Goal: Transaction & Acquisition: Purchase product/service

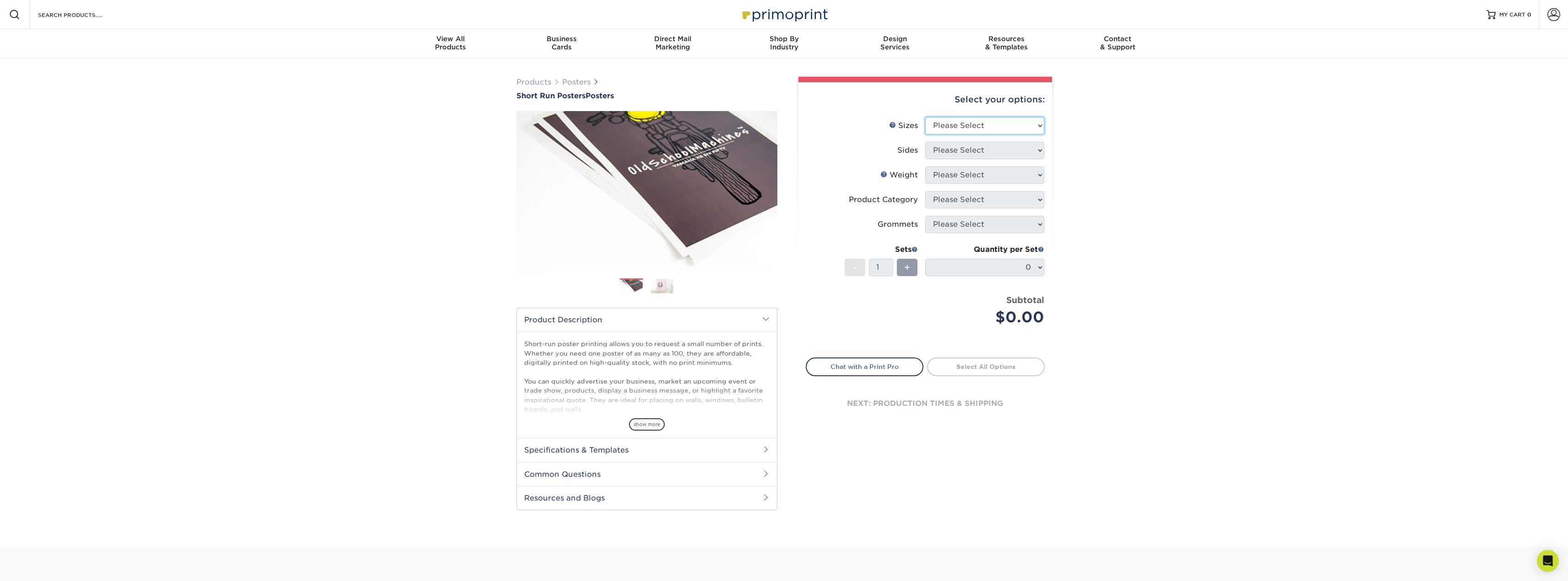
click at [971, 125] on select "Please Select 12" x 12" 12" x 15" 12" x 17" 12" x 18" 12" x 20" 12" x 24" 12" x…" at bounding box center [984, 125] width 119 height 17
select select "18.00x28.00"
click at [925, 117] on select "Please Select 12" x 12" 12" x 15" 12" x 17" 12" x 18" 12" x 20" 12" x 24" 12" x…" at bounding box center [984, 125] width 119 height 17
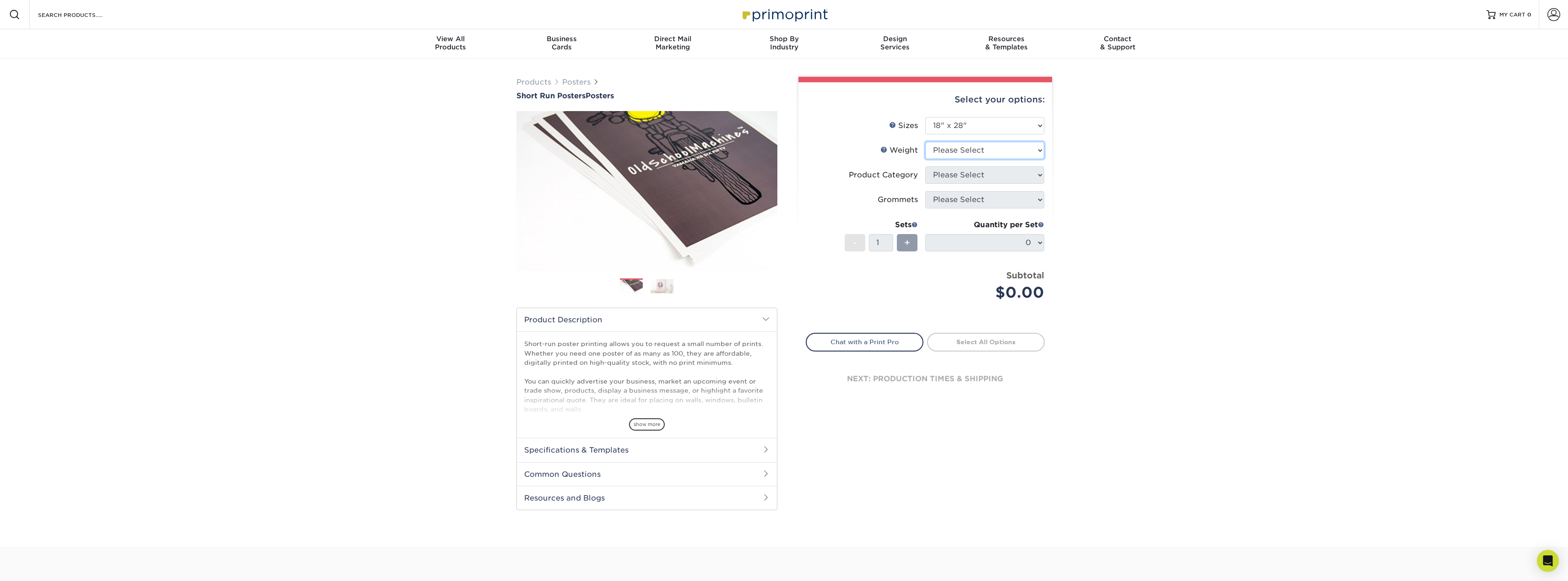
click at [966, 148] on select "Please Select 12PTC2S 8PHOTO" at bounding box center [984, 150] width 119 height 17
click at [886, 148] on link "Weight Help" at bounding box center [883, 149] width 7 height 7
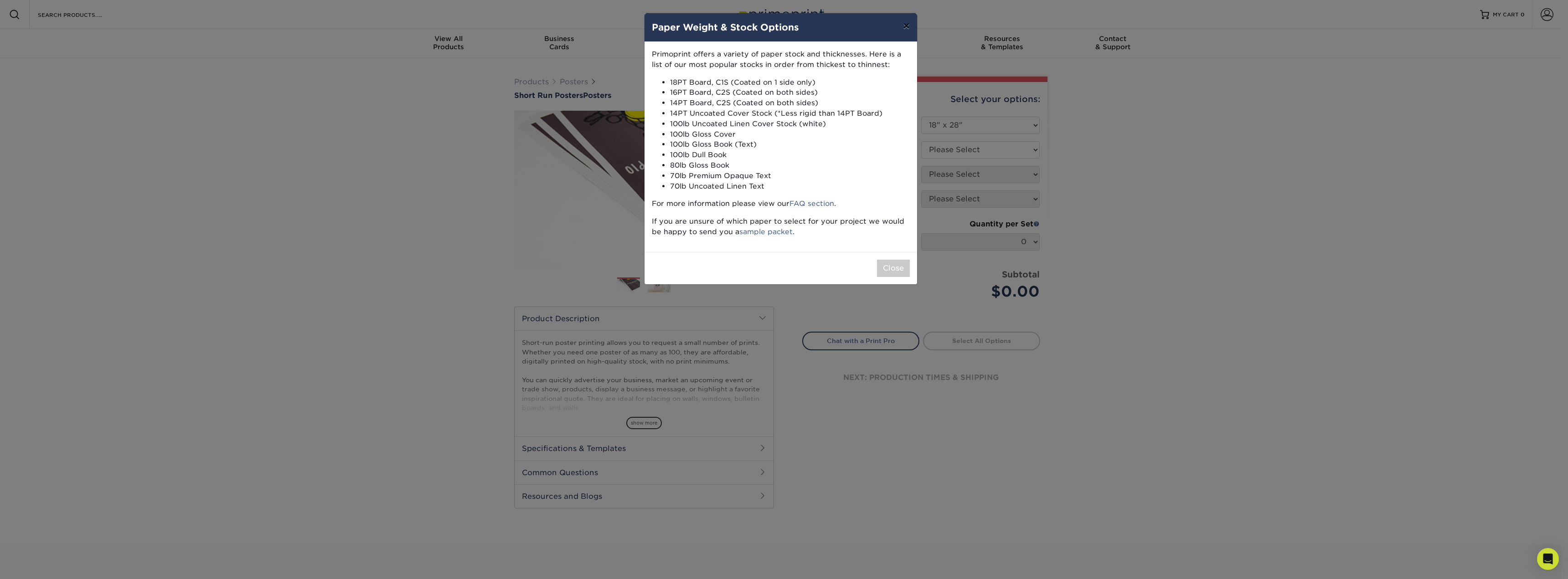
click at [906, 30] on button "×" at bounding box center [905, 26] width 21 height 26
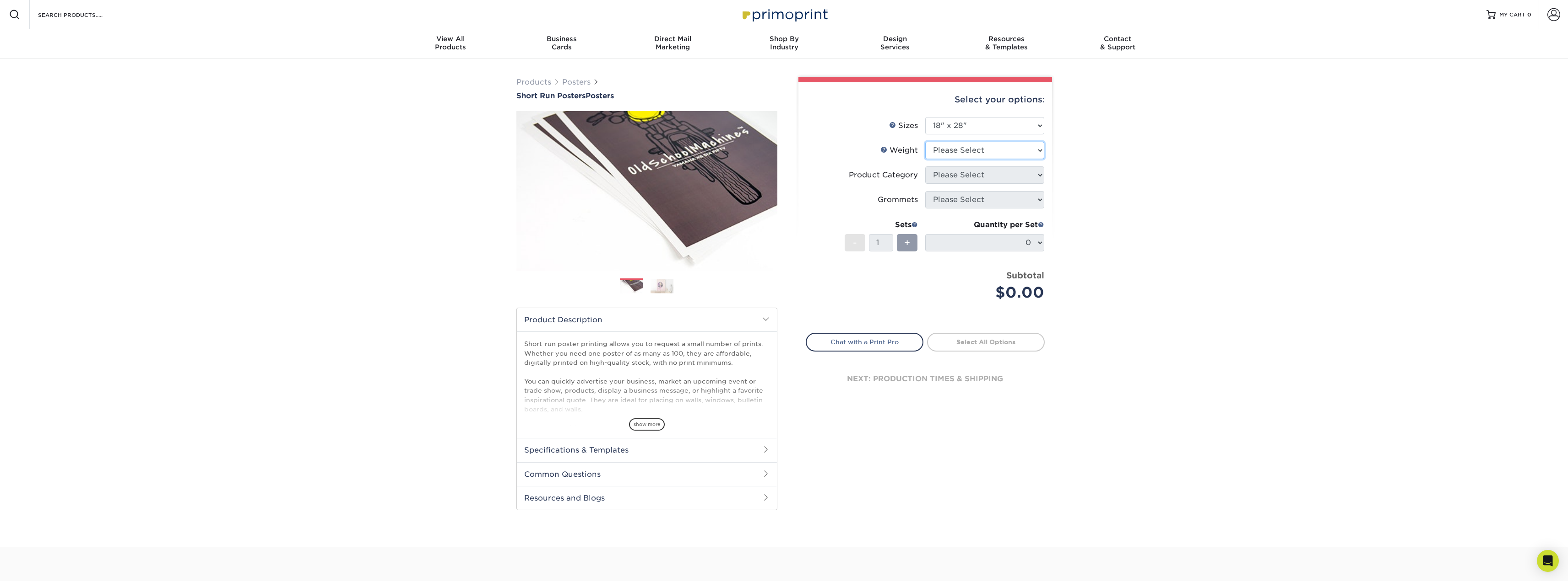
click at [973, 148] on select "Please Select 12PTC2S 8PHOTO" at bounding box center [984, 150] width 119 height 17
click at [884, 145] on div "Weight Help Weight" at bounding box center [899, 150] width 38 height 11
click at [888, 149] on link "Weight Help" at bounding box center [883, 149] width 7 height 7
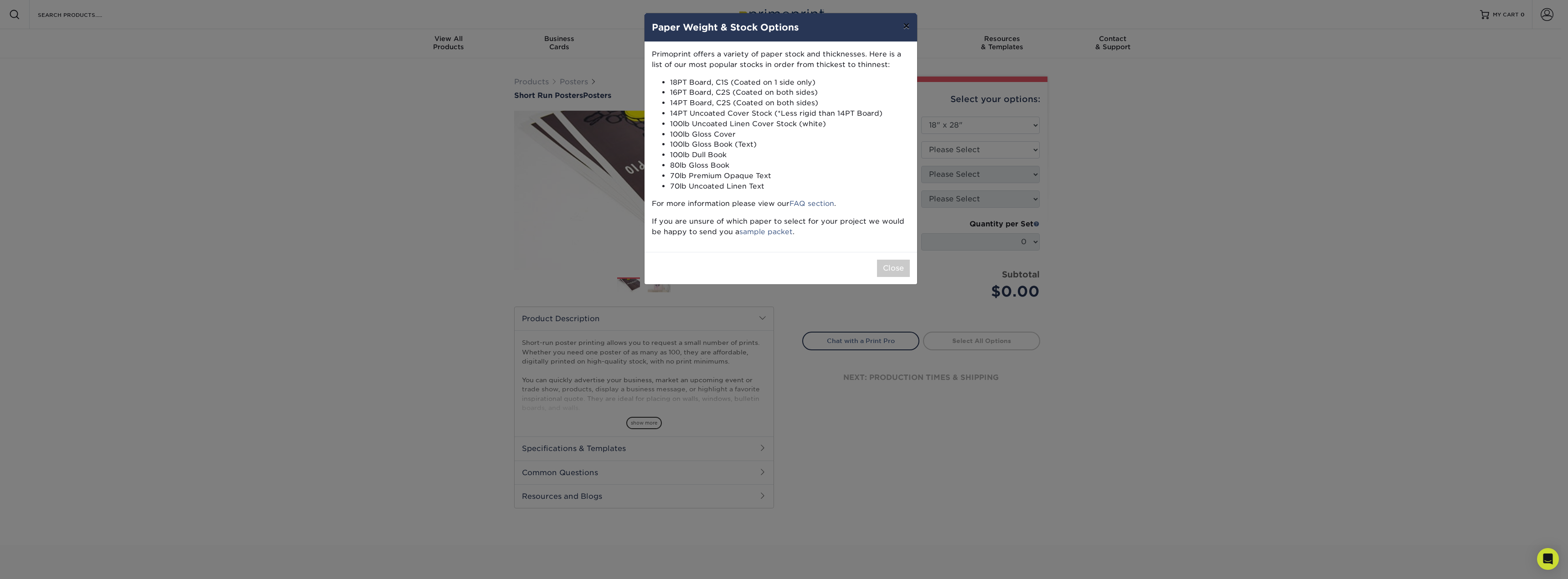
click at [915, 27] on button "×" at bounding box center [905, 26] width 21 height 26
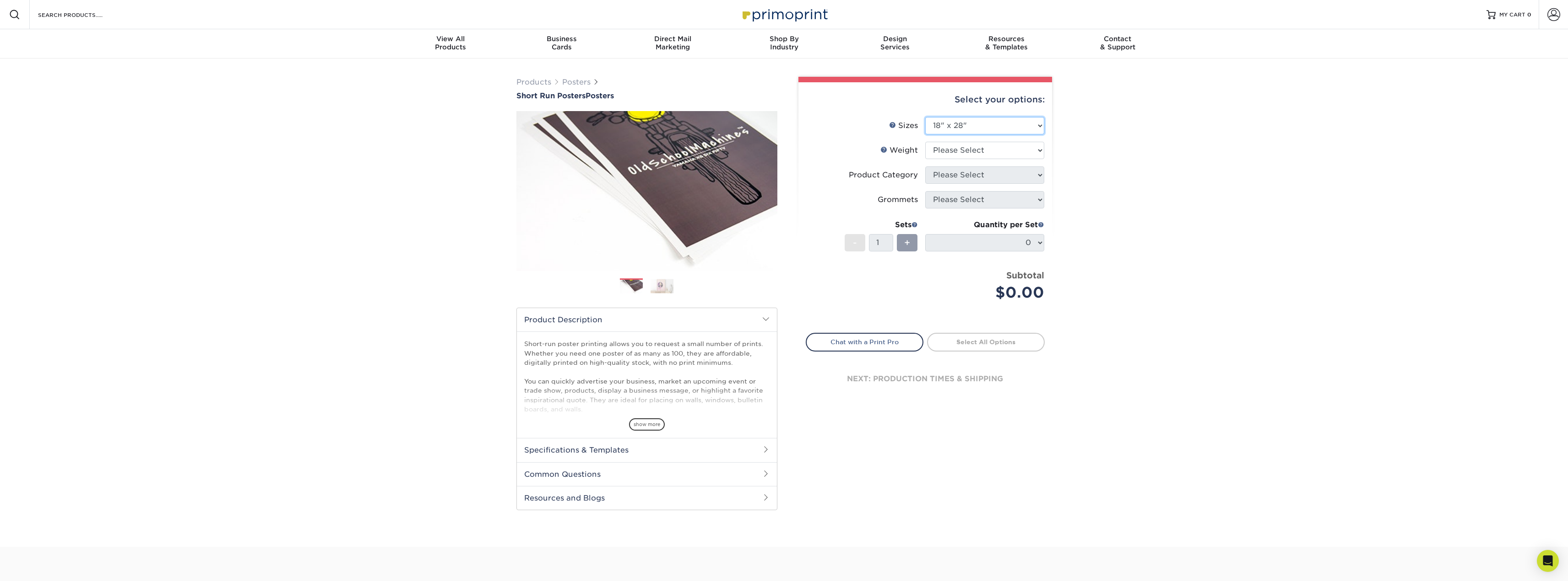
click at [967, 126] on select "Please Select 12" x 12" 12" x 15" 12" x 17" 12" x 18" 12" x 20" 12" x 24" 12" x…" at bounding box center [984, 125] width 119 height 17
click at [949, 153] on select "Please Select 12PTC2S 8PHOTO" at bounding box center [984, 150] width 119 height 17
select select "12PTC2S"
click at [925, 142] on select "Please Select 12PTC2S 8PHOTO" at bounding box center [984, 150] width 119 height 17
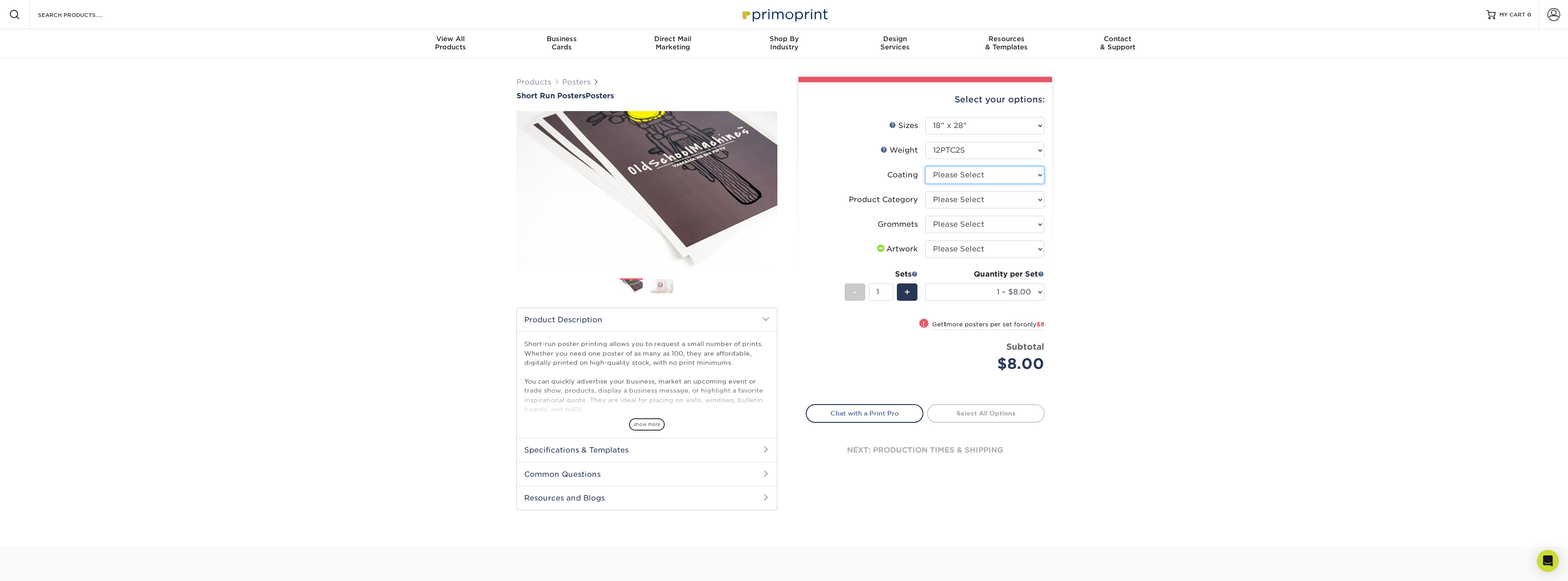
click at [1019, 167] on select at bounding box center [984, 175] width 119 height 17
click at [1020, 167] on select at bounding box center [984, 175] width 119 height 17
click at [1016, 180] on select at bounding box center [984, 175] width 119 height 17
select select "3e7618de-abca-4bda-9f97-8b9129e913d8"
click at [925, 167] on select at bounding box center [984, 175] width 119 height 17
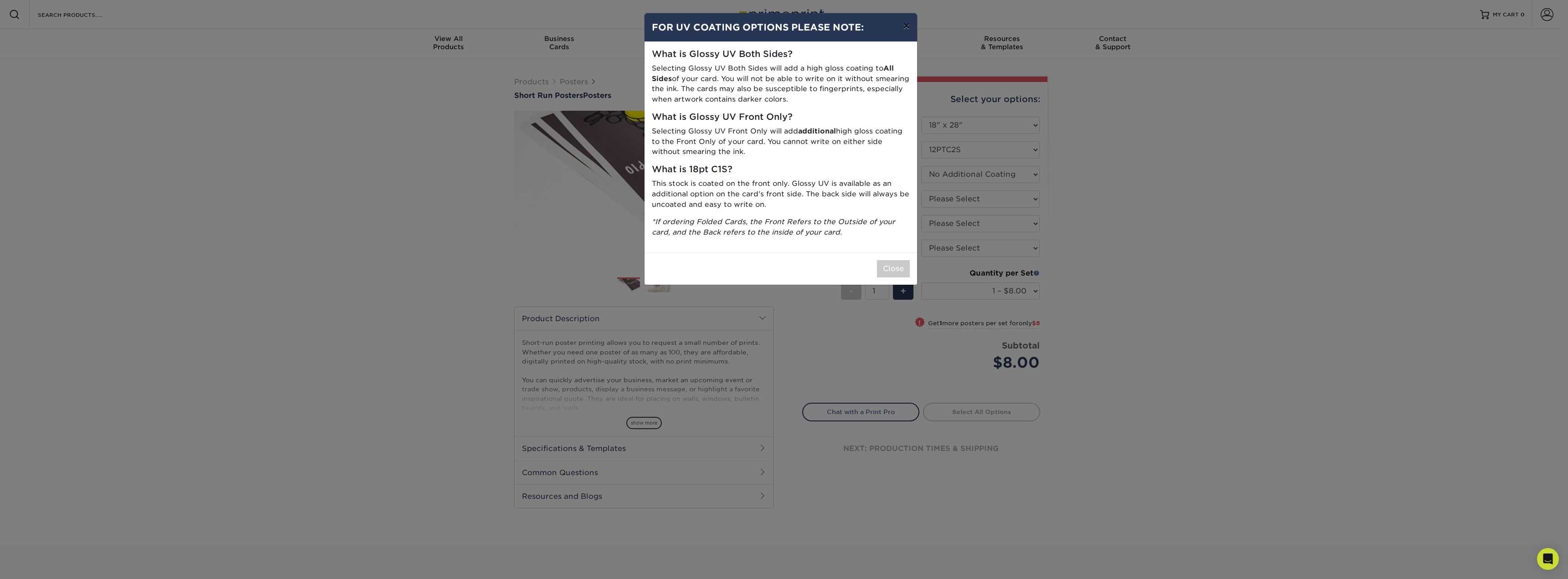
click at [904, 26] on button "×" at bounding box center [905, 26] width 21 height 26
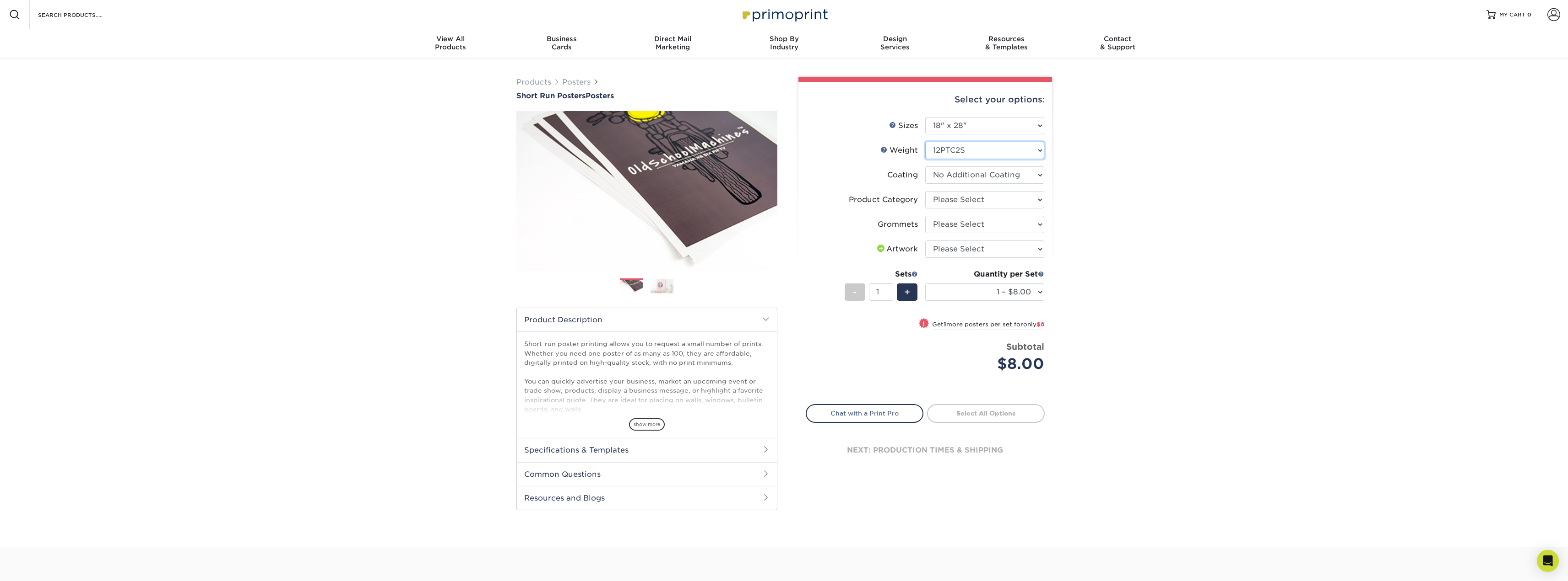
click at [1020, 146] on select "Please Select 12PTC2S 8PHOTO" at bounding box center [984, 150] width 119 height 17
select select "8PHOTO"
click at [925, 142] on select "Please Select 12PTC2S 8PHOTO" at bounding box center [984, 150] width 119 height 17
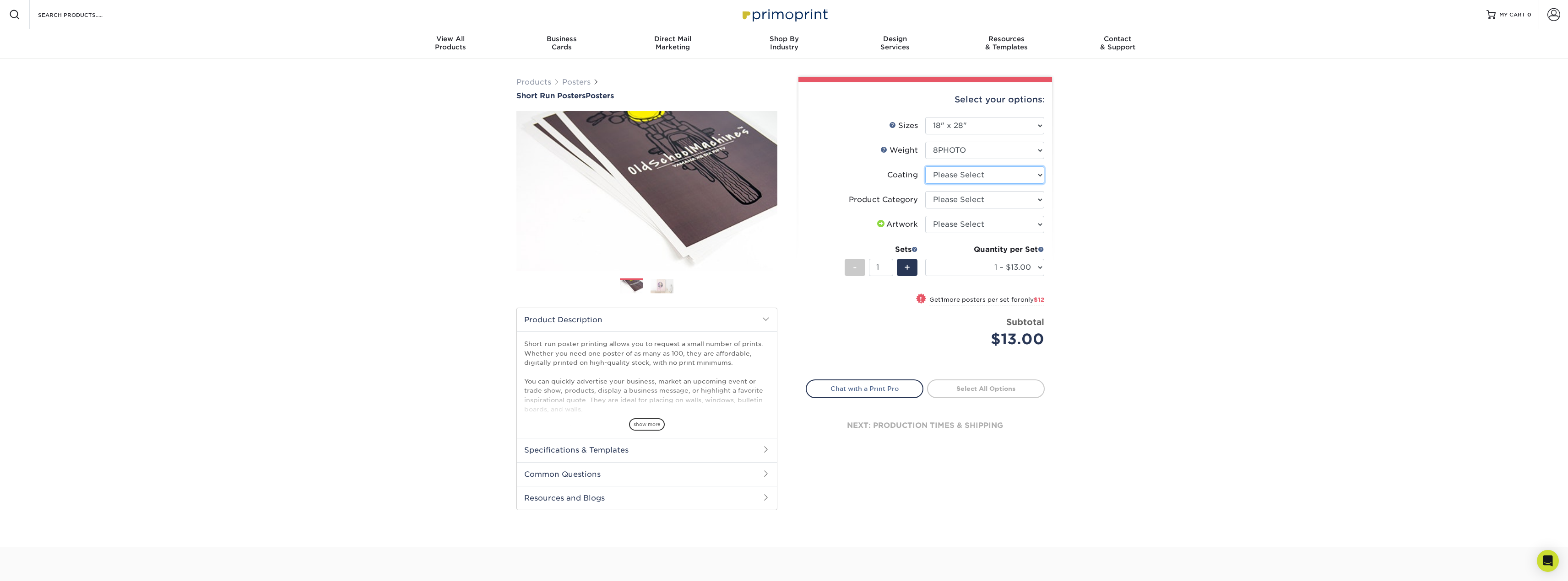
click at [988, 170] on select at bounding box center [984, 175] width 119 height 17
select select "3e7618de-abca-4bda-9f97-8b9129e913d8"
click at [925, 167] on select at bounding box center [984, 175] width 119 height 17
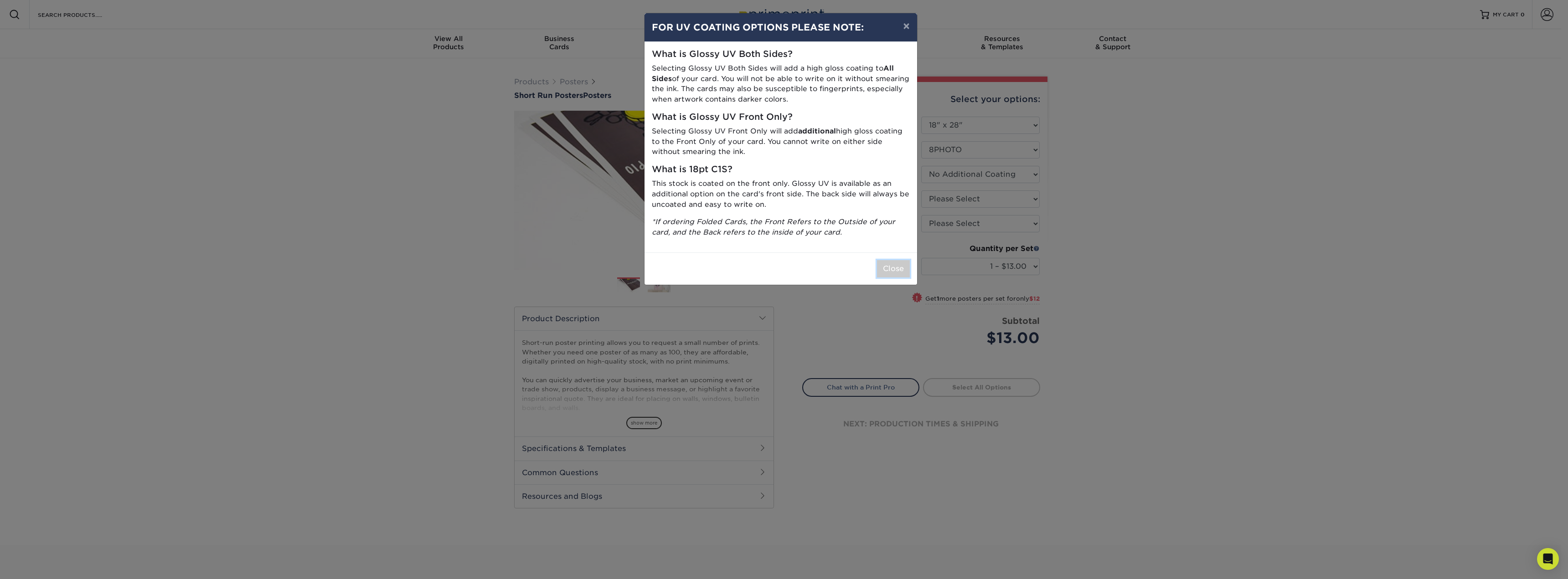
click at [896, 272] on button "Close" at bounding box center [893, 269] width 33 height 17
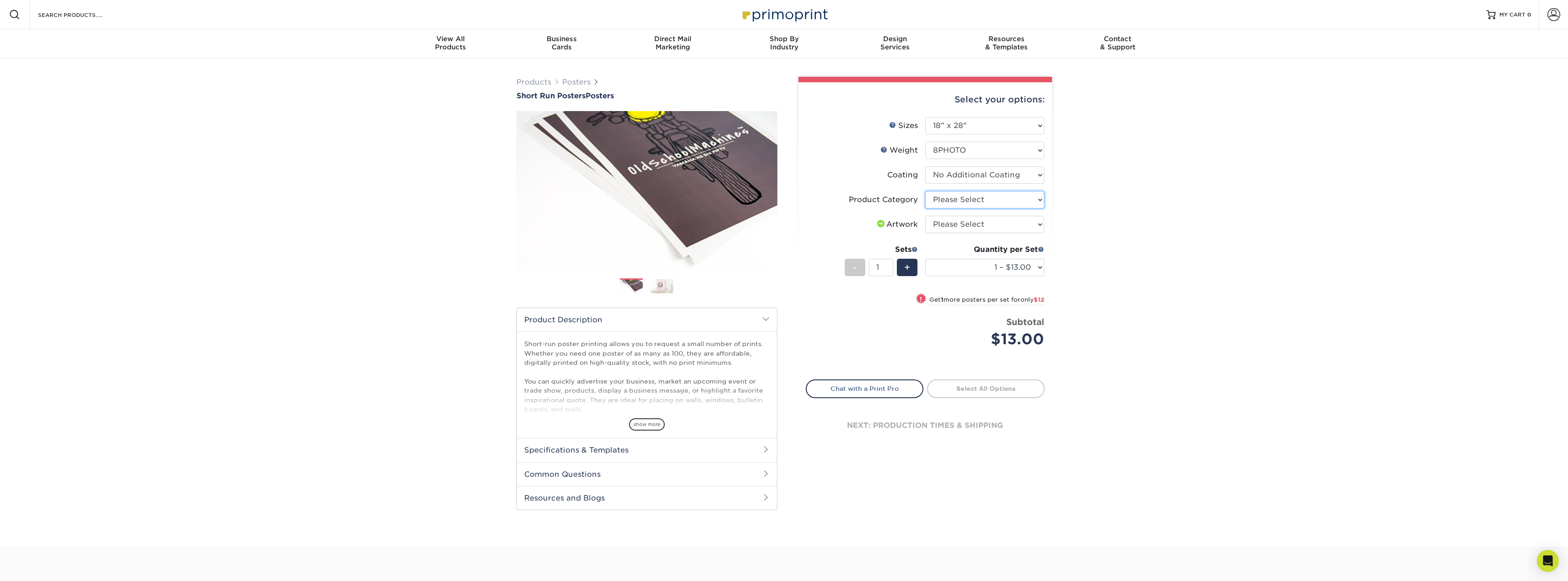
click at [985, 195] on select "Please Select 8mil Photopaper Poster - Gloss" at bounding box center [984, 200] width 119 height 17
select select "18b74cc8-844d-4e62-9d0c-08a50927668f"
click at [925, 192] on select "Please Select 8mil Photopaper Poster - Gloss" at bounding box center [984, 200] width 119 height 17
click at [976, 224] on select "Please Select I will upload files I need a design - $150" at bounding box center [984, 224] width 119 height 17
select select "upload"
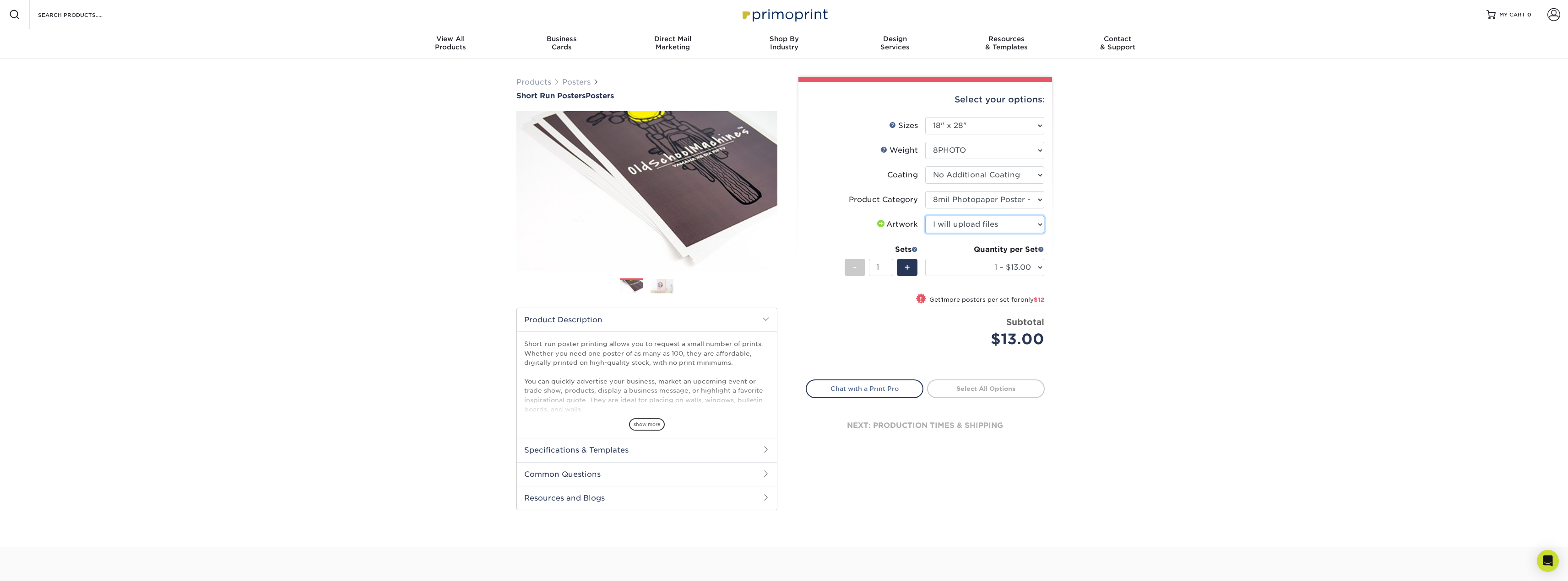
click at [925, 216] on select "Please Select I will upload files I need a design - $150" at bounding box center [984, 224] width 119 height 17
click at [989, 391] on link "Proceed to Shipping" at bounding box center [986, 387] width 118 height 16
type input "Set 1"
select select "504517b6-d7e7-4bdc-8513-c9f77165de48"
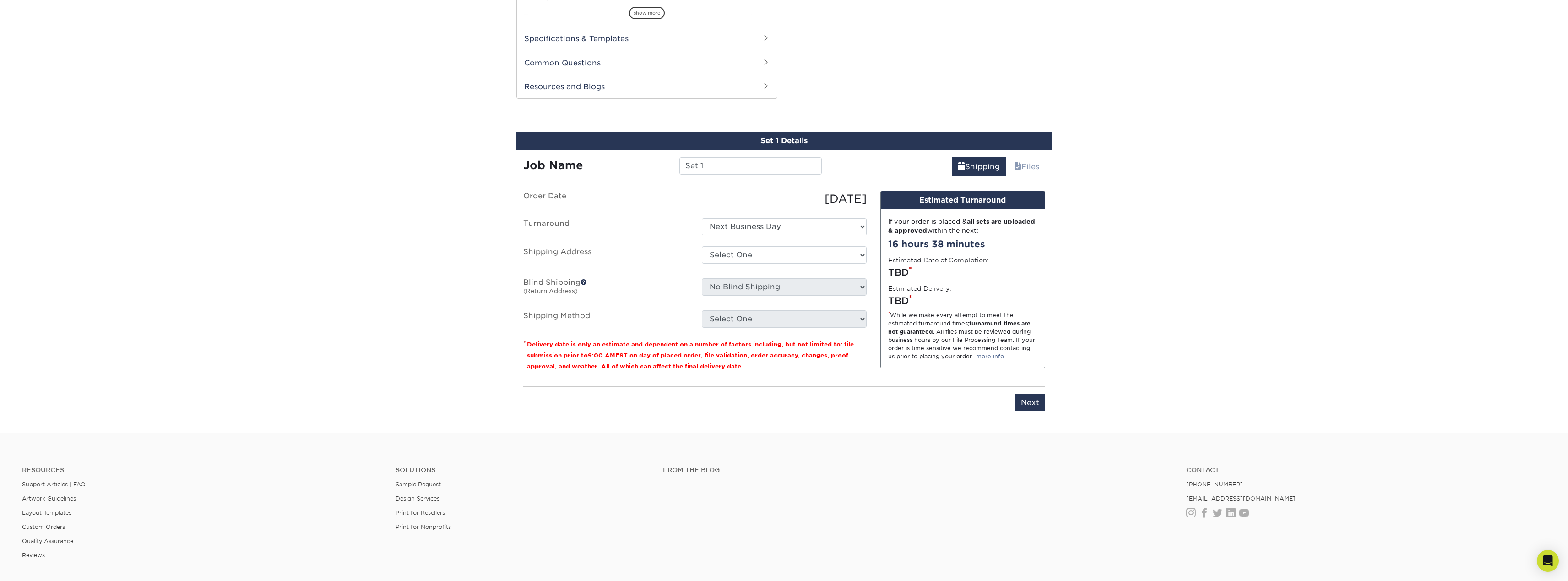
scroll to position [466, 0]
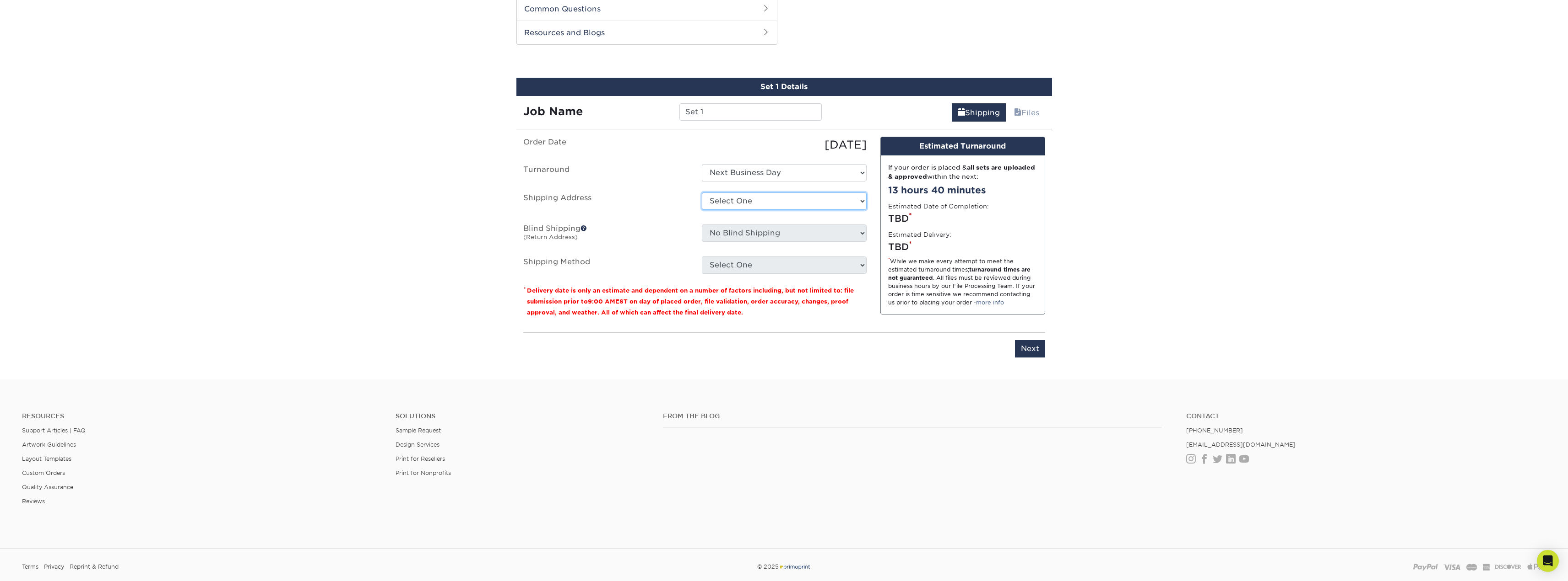
click at [727, 203] on select "Select One + Add New Address - Login" at bounding box center [784, 201] width 165 height 17
select select "newaddress"
click at [702, 193] on select "Select One + Add New Address - Login" at bounding box center [784, 201] width 165 height 17
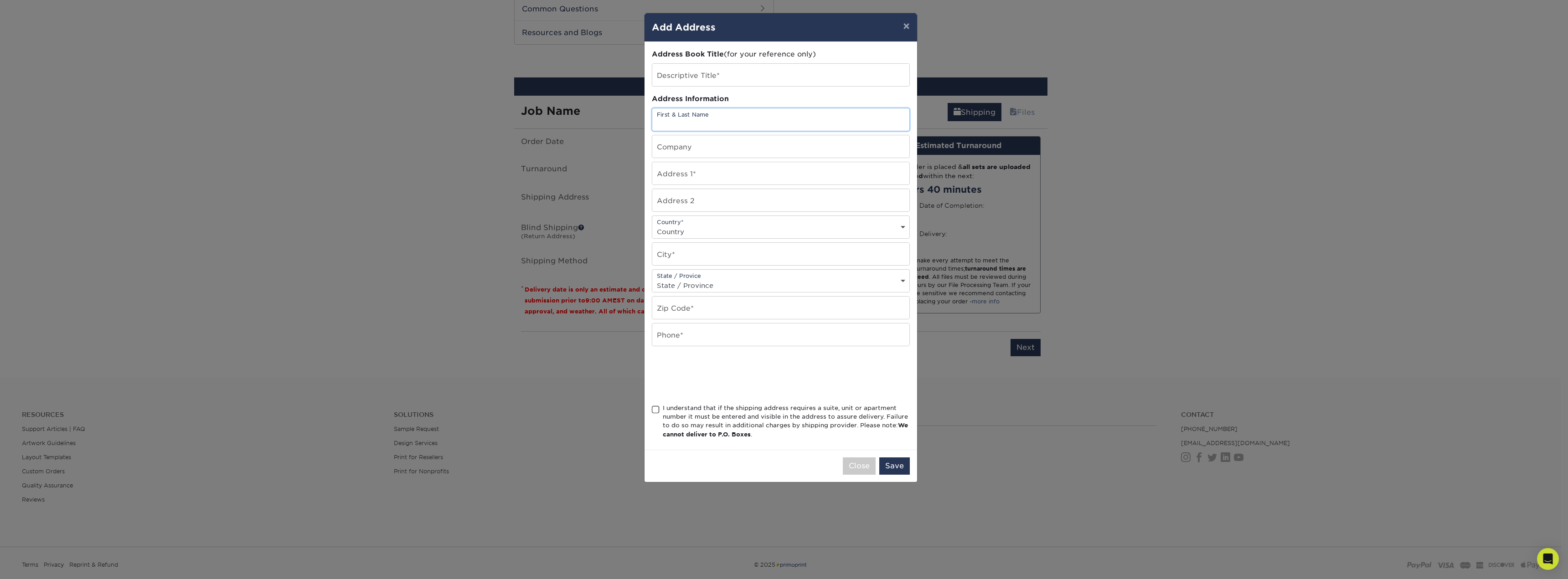
click at [679, 120] on input "text" at bounding box center [781, 119] width 257 height 22
click at [695, 71] on input "text" at bounding box center [781, 75] width 257 height 22
type input "sirens"
type input "[PERSON_NAME]"
type input "[STREET_ADDRESS]"
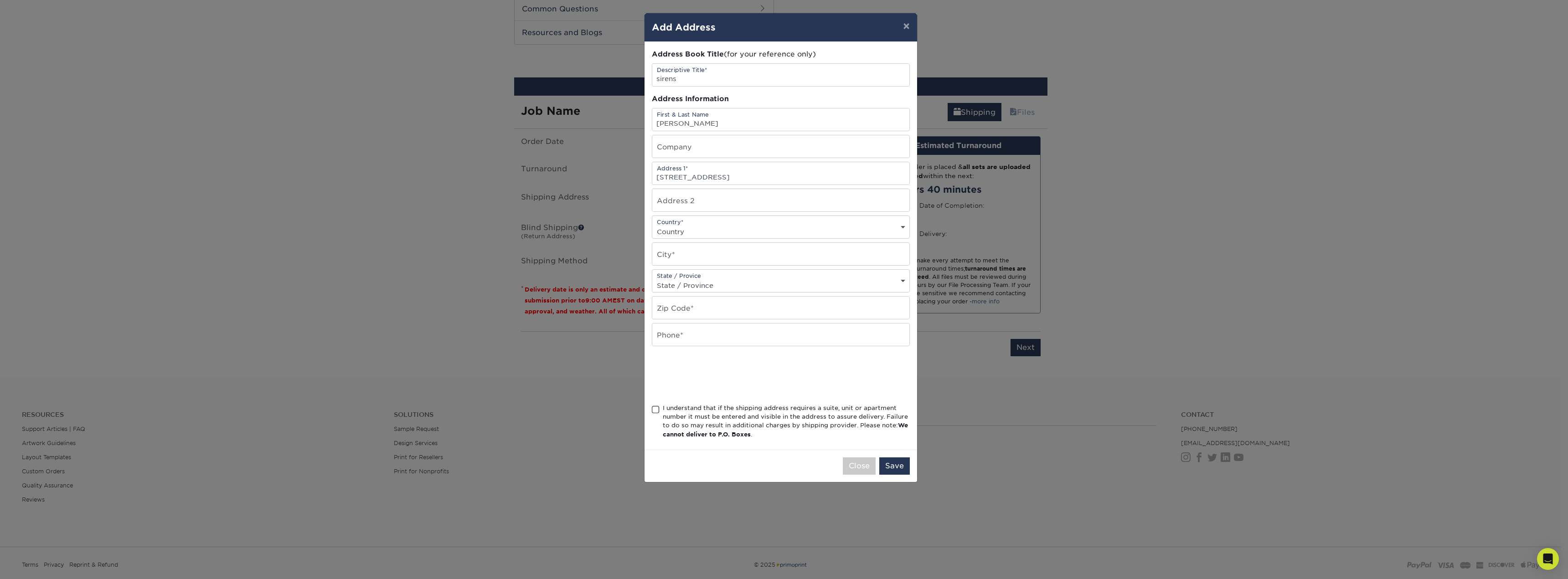
type input "G-306"
select select "US"
type input "[GEOGRAPHIC_DATA]"
select select "WA"
type input "98043"
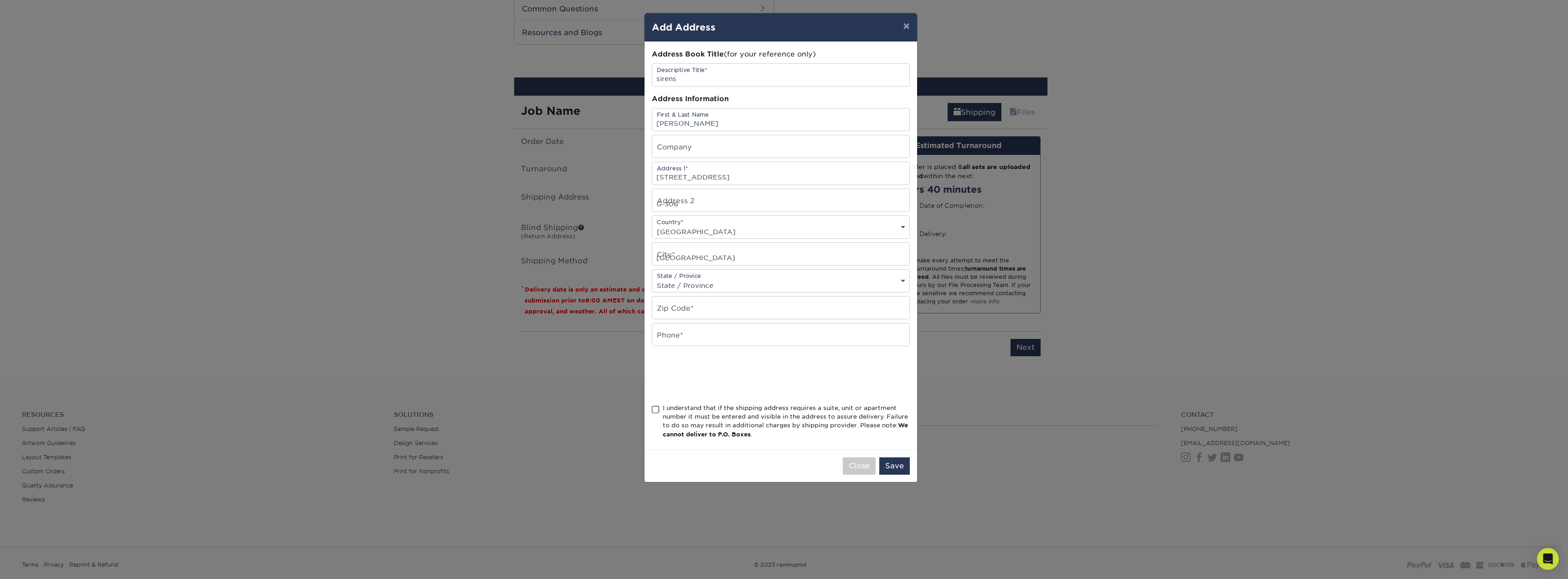
type input "4253129584"
click at [653, 411] on span at bounding box center [656, 410] width 8 height 9
click at [0, 0] on input "I understand that if the shipping address requires a suite, unit or apartment n…" at bounding box center [0, 0] width 0 height 0
click at [889, 463] on button "Save" at bounding box center [894, 466] width 31 height 17
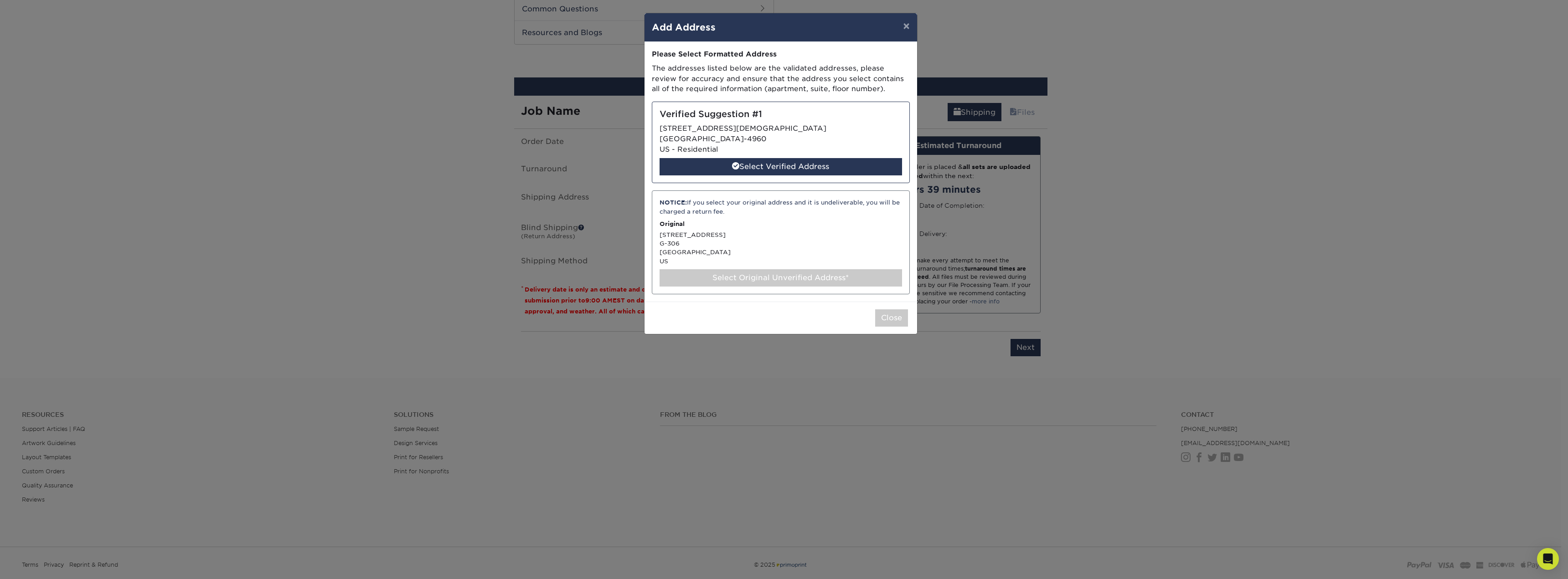
click at [824, 241] on div "NOTICE: If you select your original address and it is undeliverable, you will b…" at bounding box center [780, 243] width 258 height 103
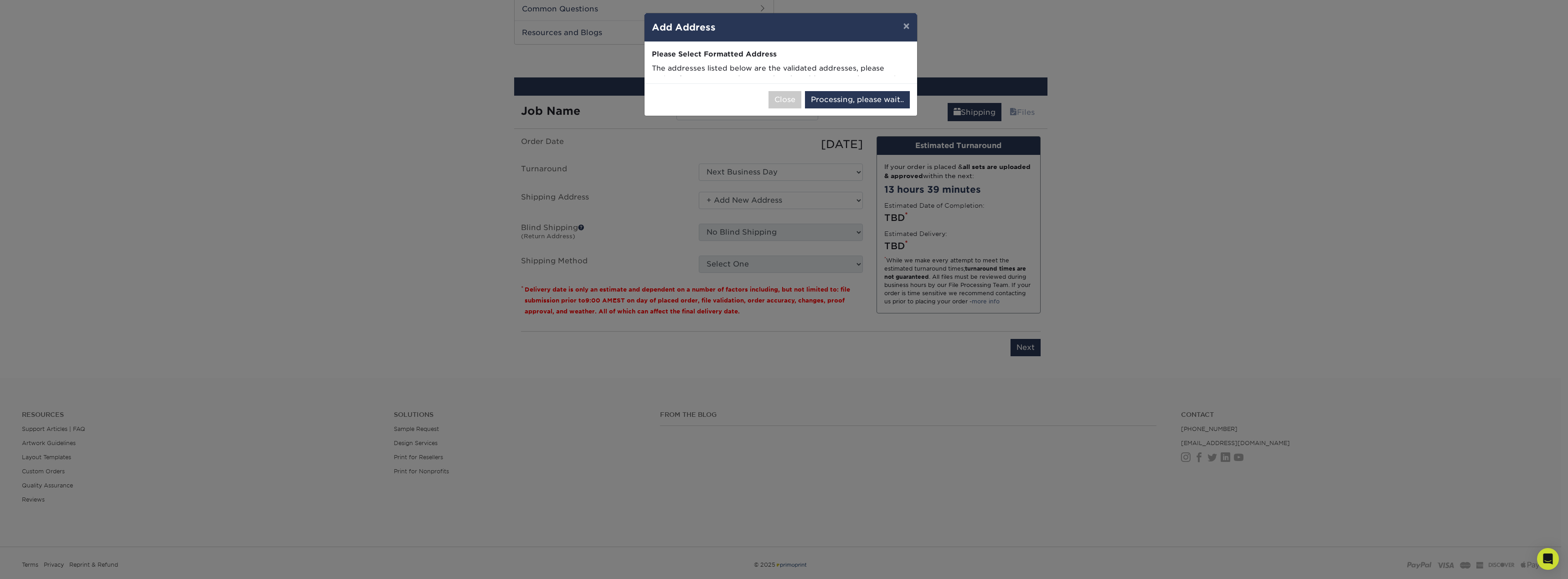
select select "285930"
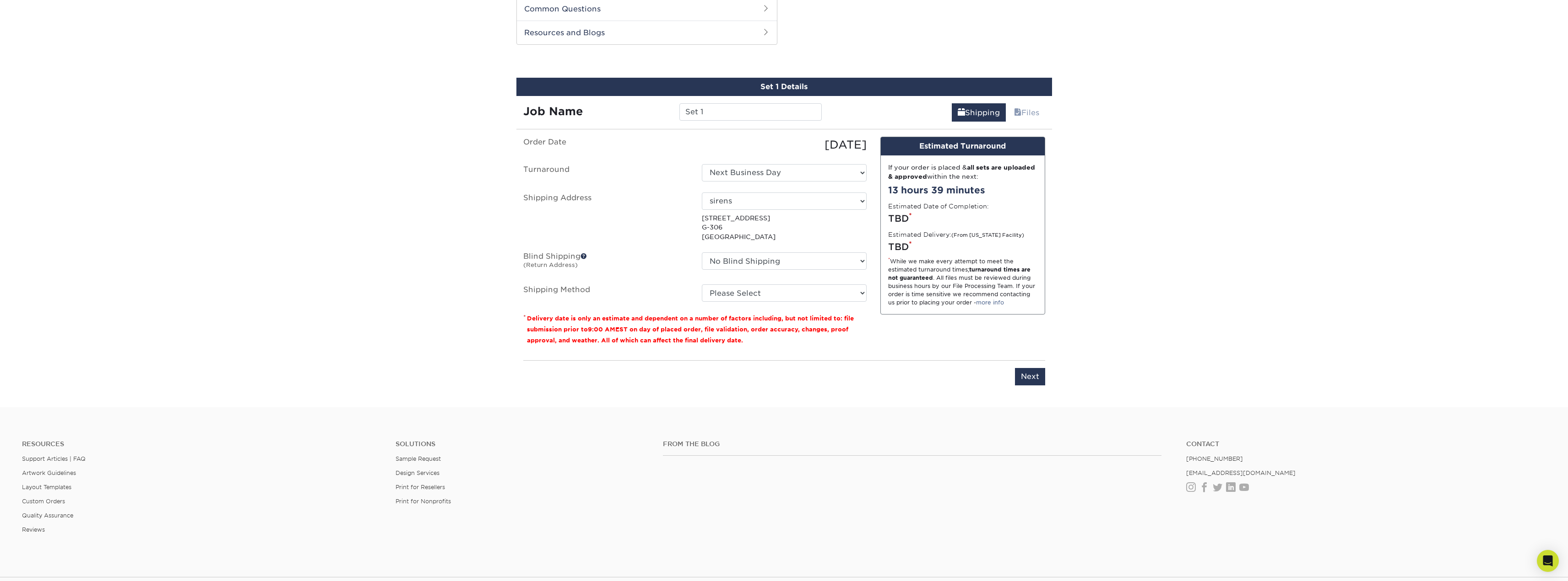
click at [766, 281] on ul "Order Date [DATE] [GEOGRAPHIC_DATA] Select One Next Business Day Shipping Addre…" at bounding box center [695, 219] width 344 height 165
click at [766, 286] on select "Please Select Ground Shipping (+$32.05) 3 Day Shipping Service (+$62.31) 2 Day …" at bounding box center [784, 292] width 165 height 17
